Goal: Navigation & Orientation: Go to known website

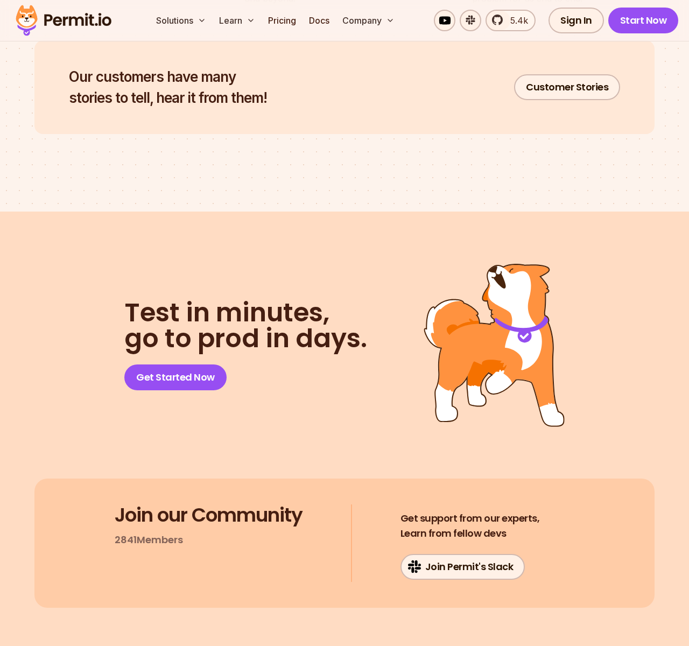
scroll to position [5321, 0]
